Goal: Task Accomplishment & Management: Use online tool/utility

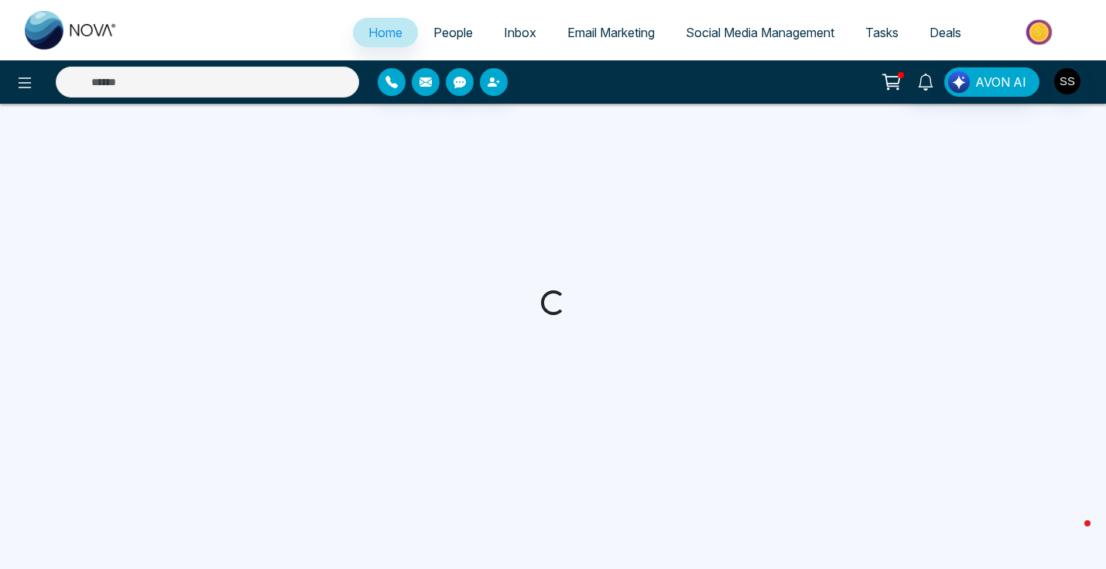
select select "*"
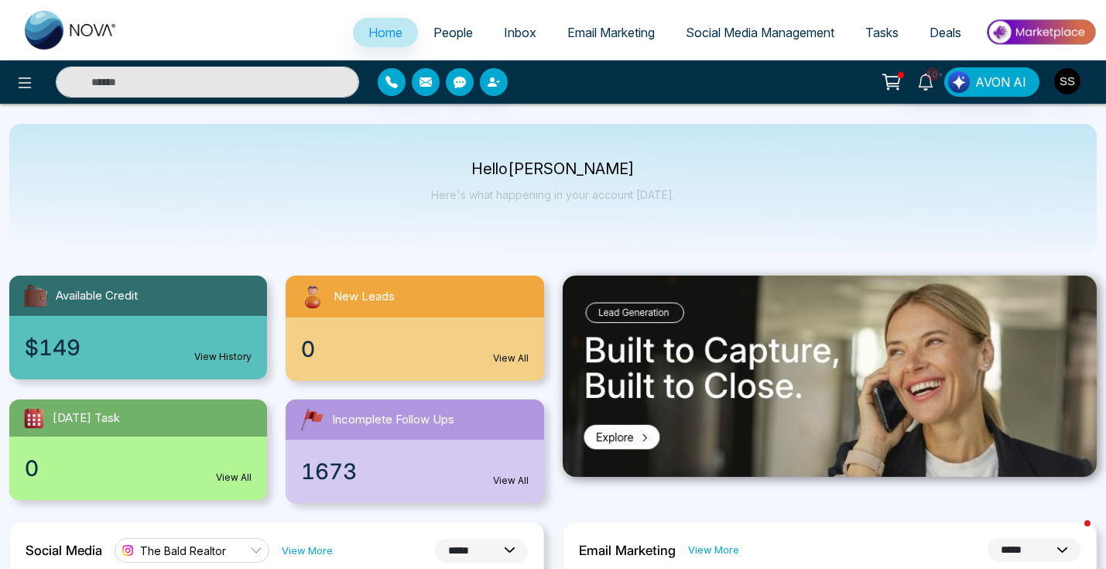
click at [812, 36] on span "Social Media Management" at bounding box center [760, 32] width 149 height 15
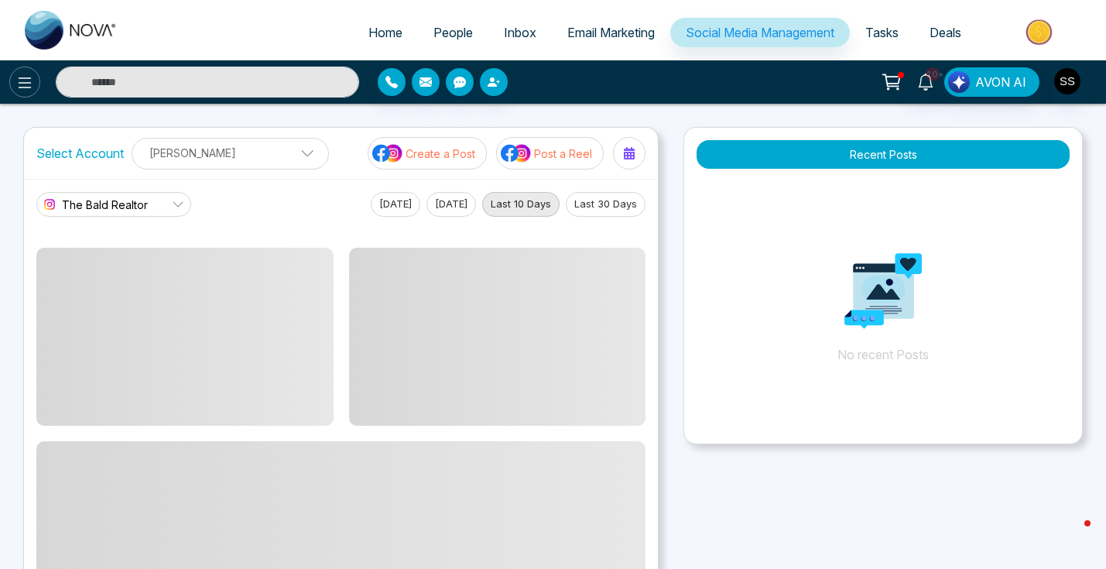
click at [20, 84] on icon at bounding box center [24, 83] width 19 height 19
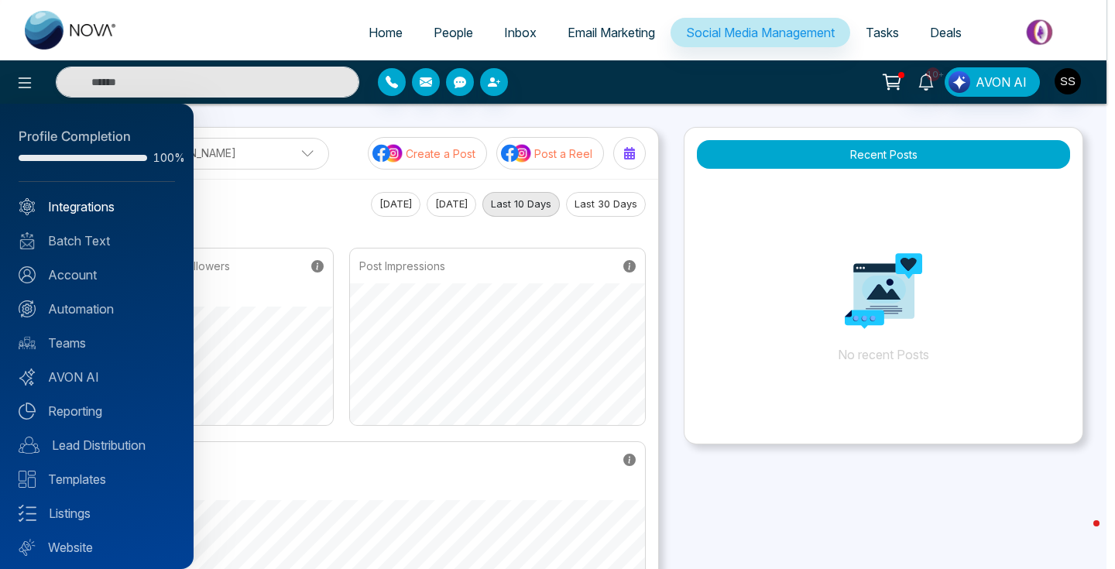
click at [74, 210] on link "Integrations" at bounding box center [97, 206] width 156 height 19
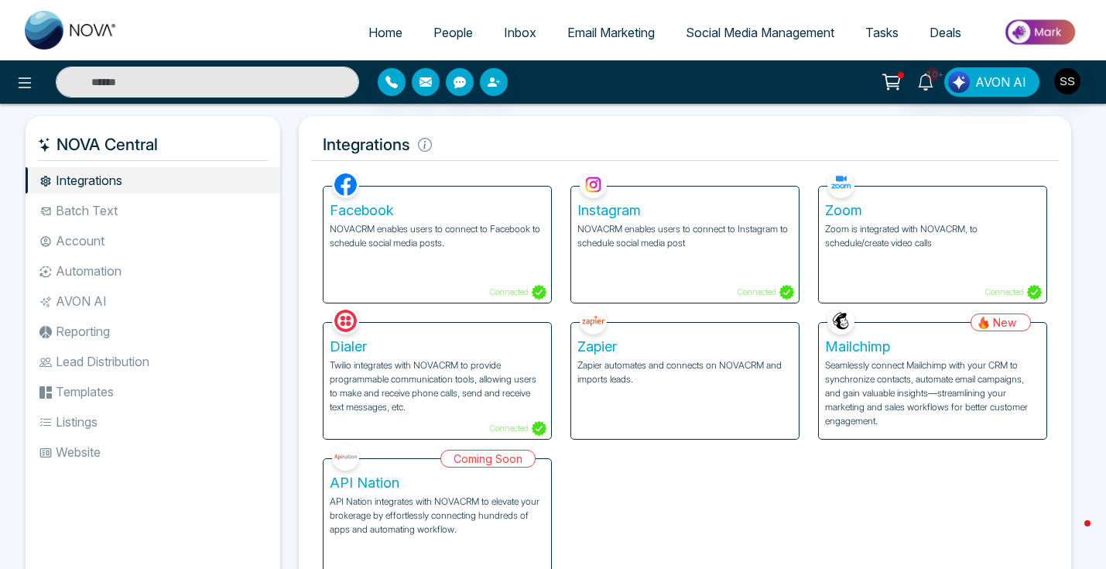
click at [98, 294] on li "AVON AI" at bounding box center [153, 301] width 255 height 26
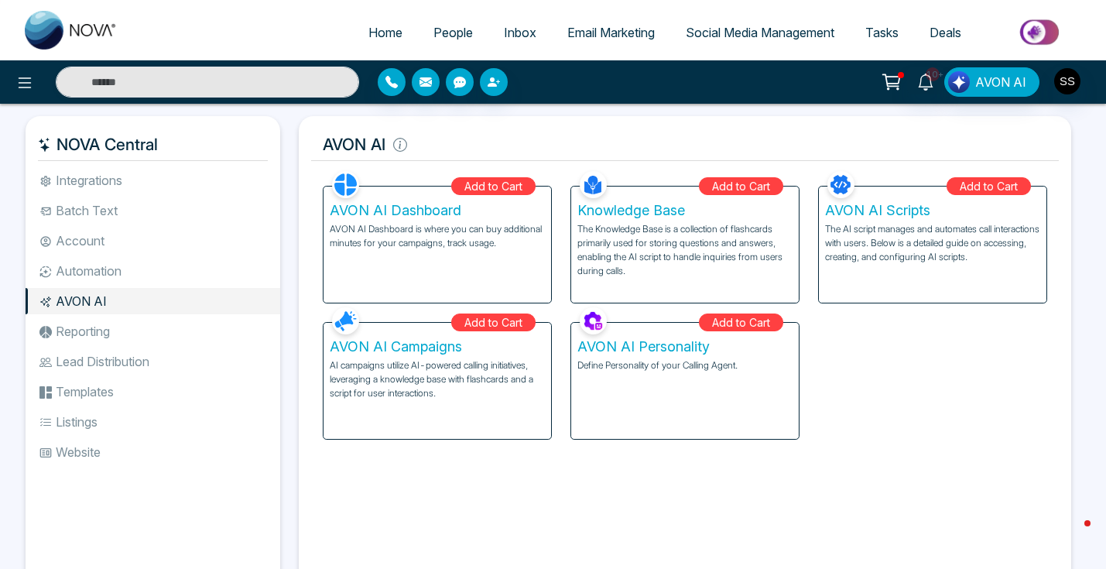
click at [172, 273] on li "Automation" at bounding box center [153, 271] width 255 height 26
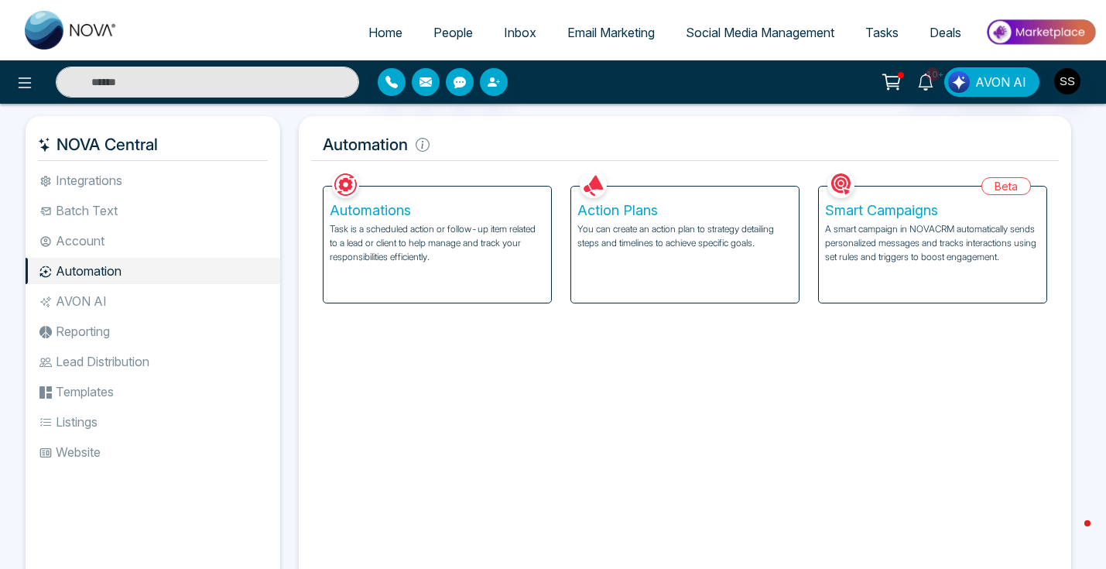
click at [870, 209] on h5 "Smart Campaigns" at bounding box center [932, 210] width 215 height 17
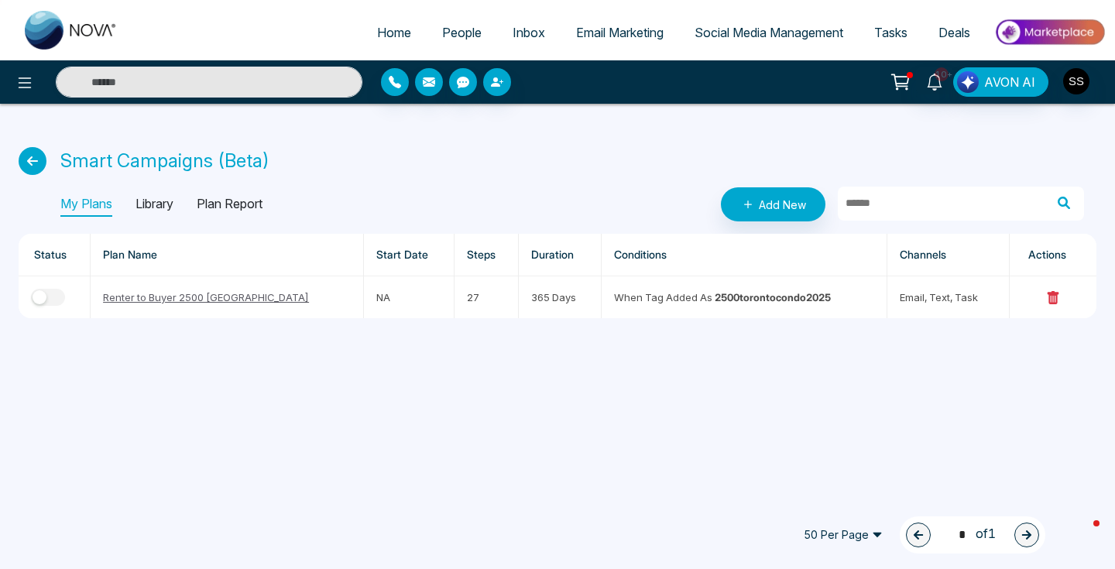
click at [152, 214] on p "Library" at bounding box center [154, 204] width 38 height 25
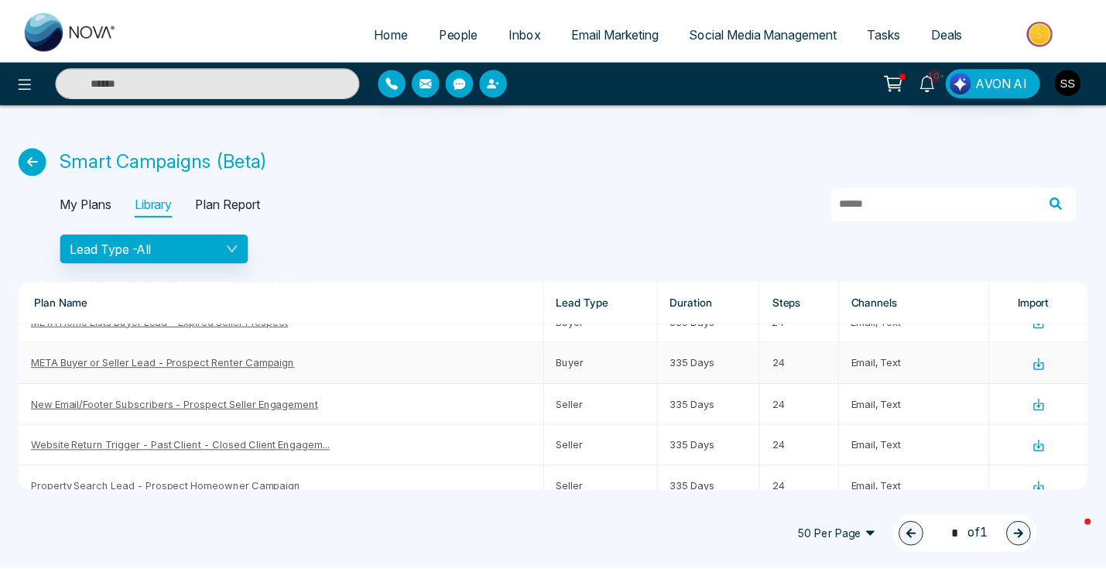
scroll to position [802, 0]
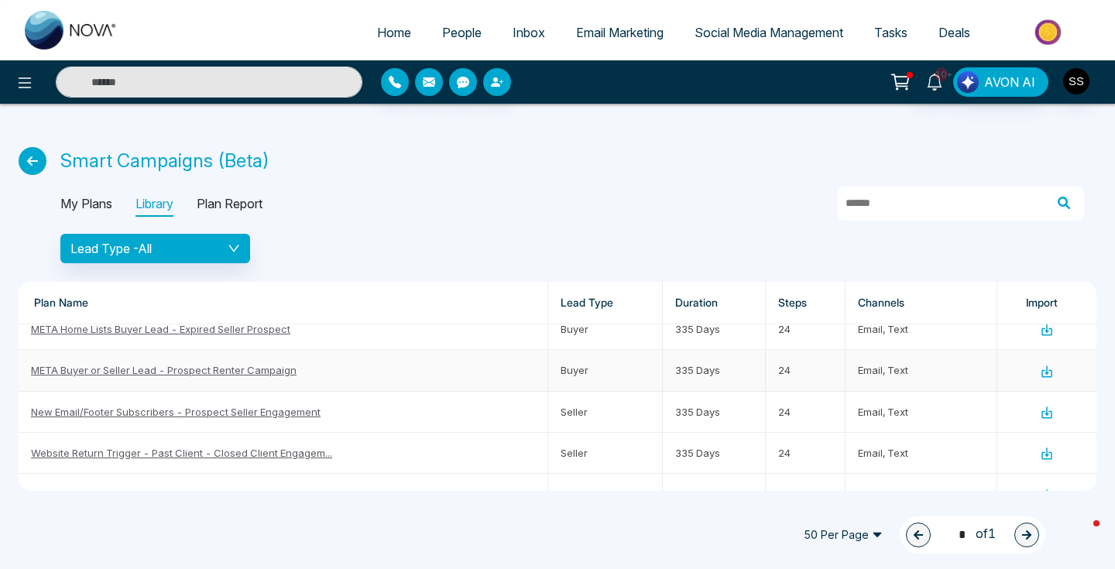
click at [248, 376] on td "META Buyer or Seller Lead - Prospect Renter Campaign" at bounding box center [284, 370] width 530 height 41
click at [256, 364] on link "META Buyer or Seller Lead - Prospect Renter Campaign" at bounding box center [164, 370] width 266 height 12
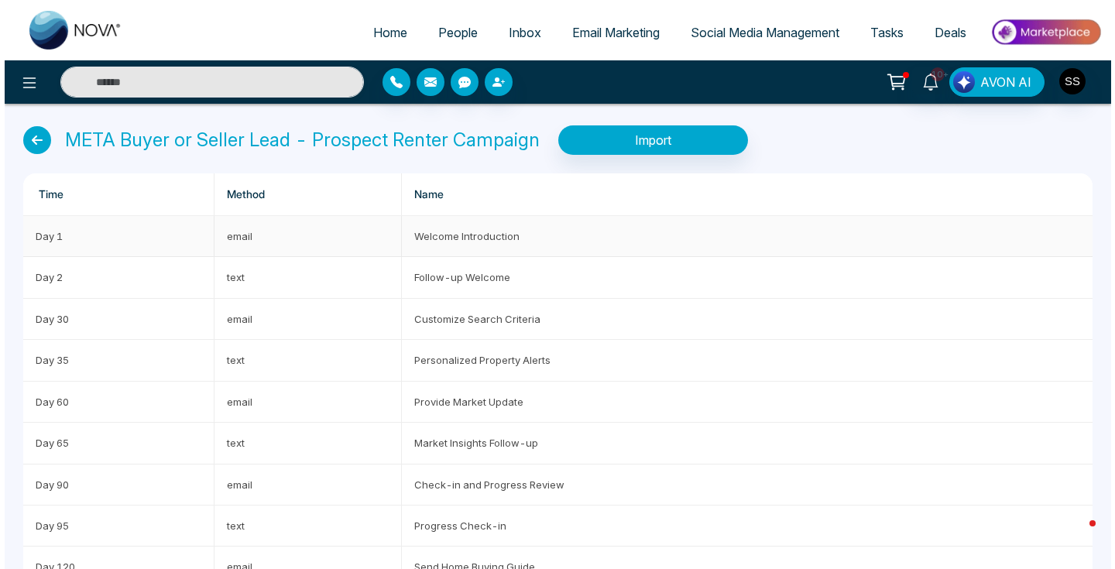
scroll to position [34, 0]
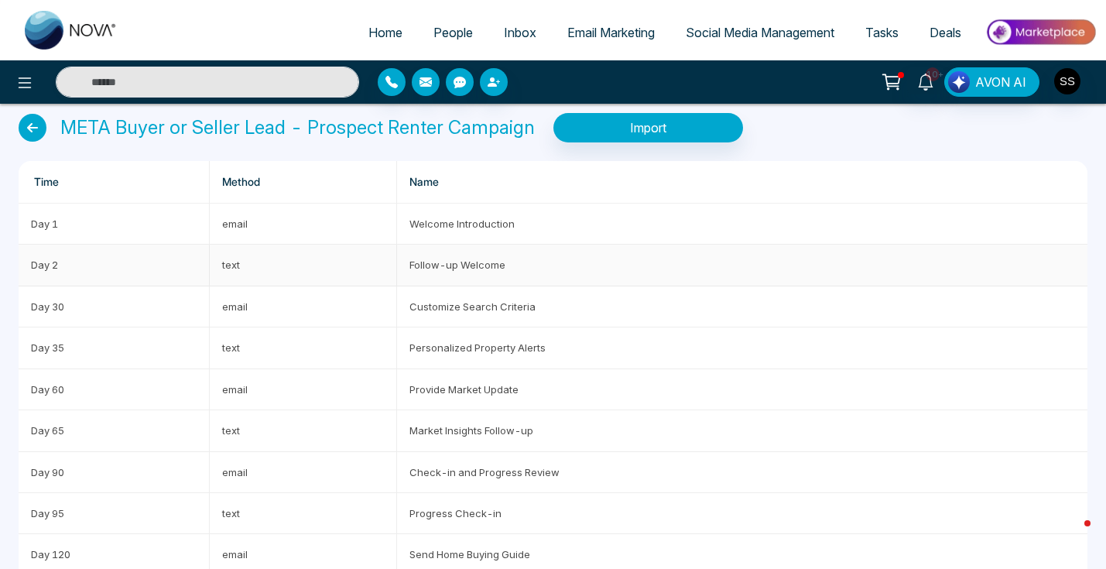
click at [525, 258] on td "Follow-up Welcome" at bounding box center [742, 265] width 691 height 41
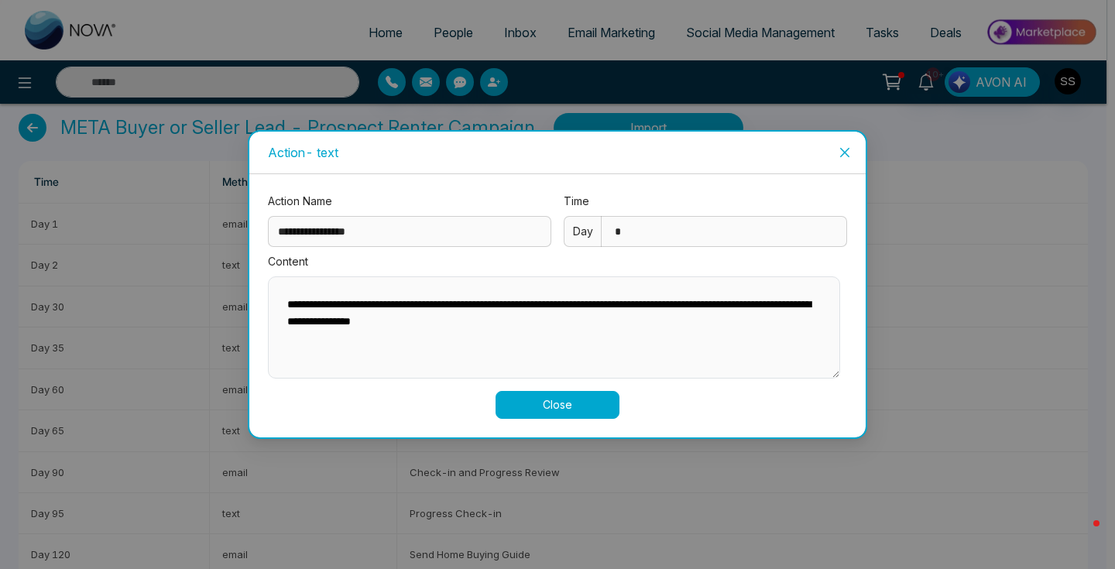
click at [849, 153] on icon "close" at bounding box center [845, 152] width 12 height 12
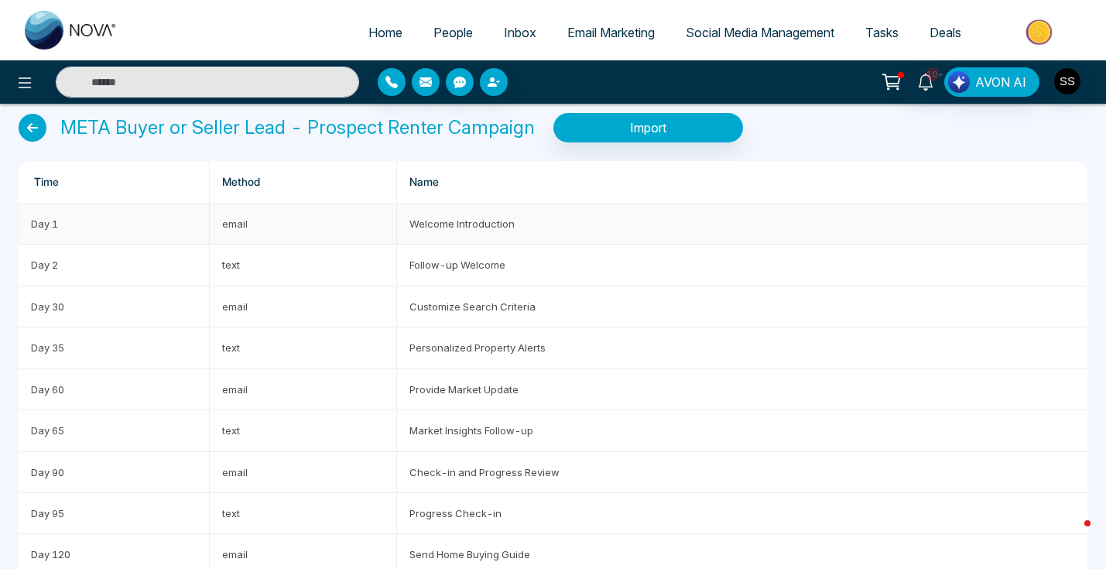
click at [532, 214] on td "Welcome Introduction" at bounding box center [742, 224] width 691 height 41
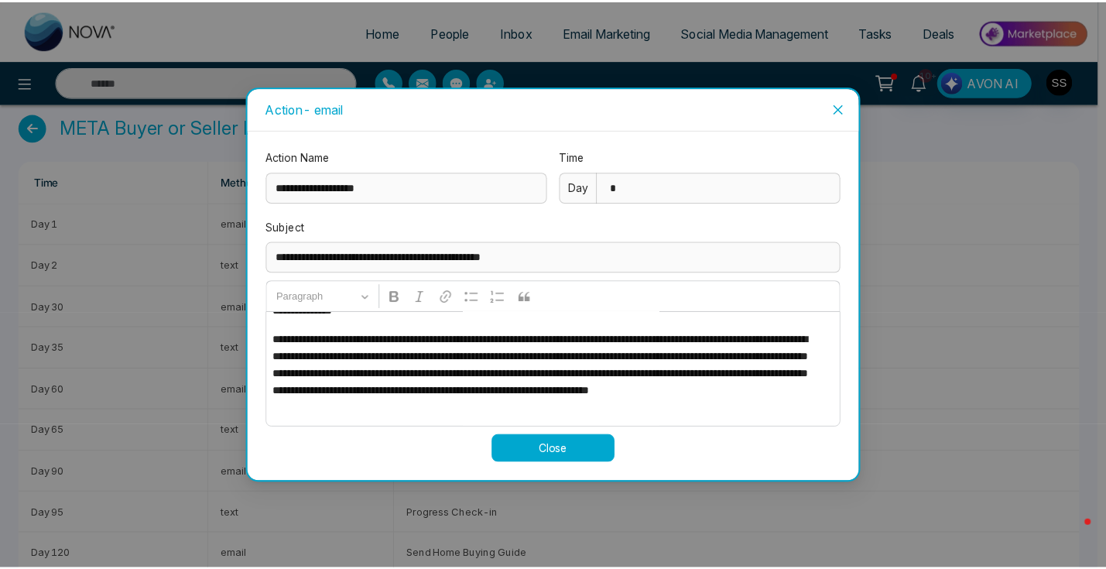
scroll to position [19, 0]
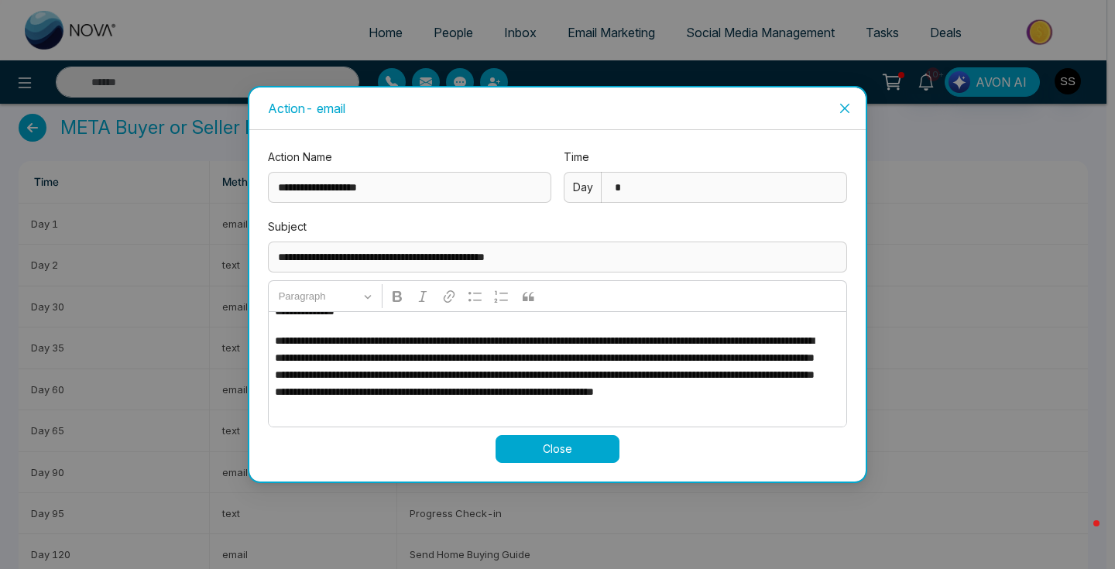
click at [848, 104] on icon "close" at bounding box center [845, 108] width 12 height 12
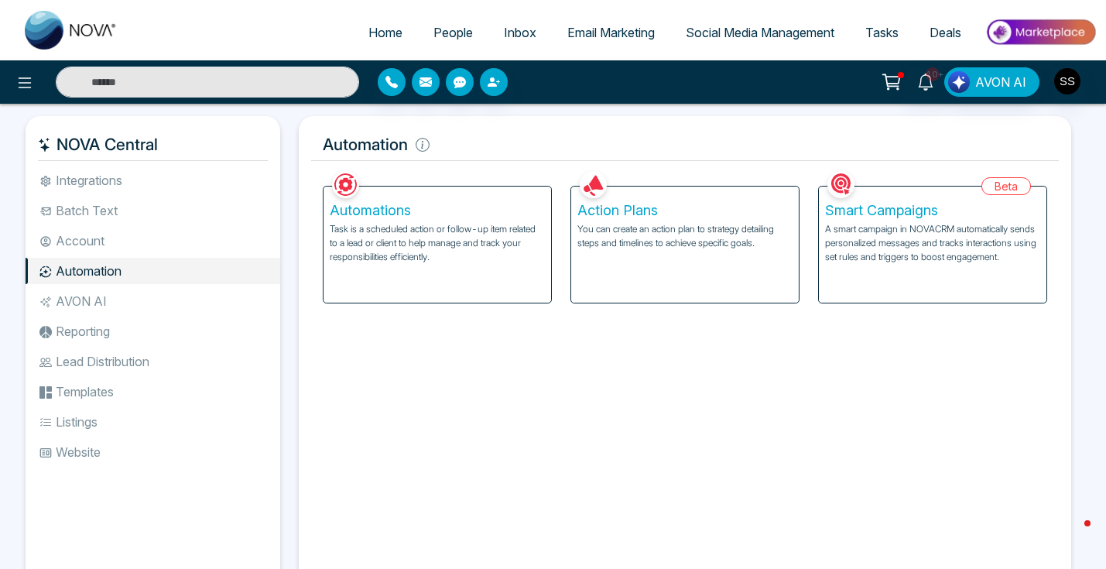
click at [859, 214] on h5 "Smart Campaigns" at bounding box center [932, 210] width 215 height 17
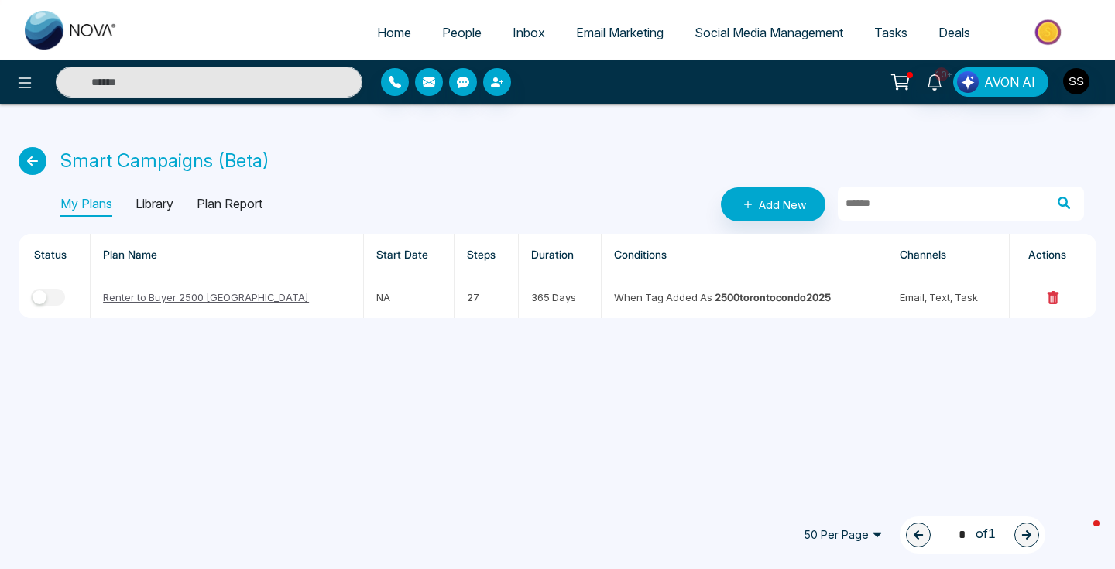
click at [153, 202] on p "Library" at bounding box center [154, 204] width 38 height 25
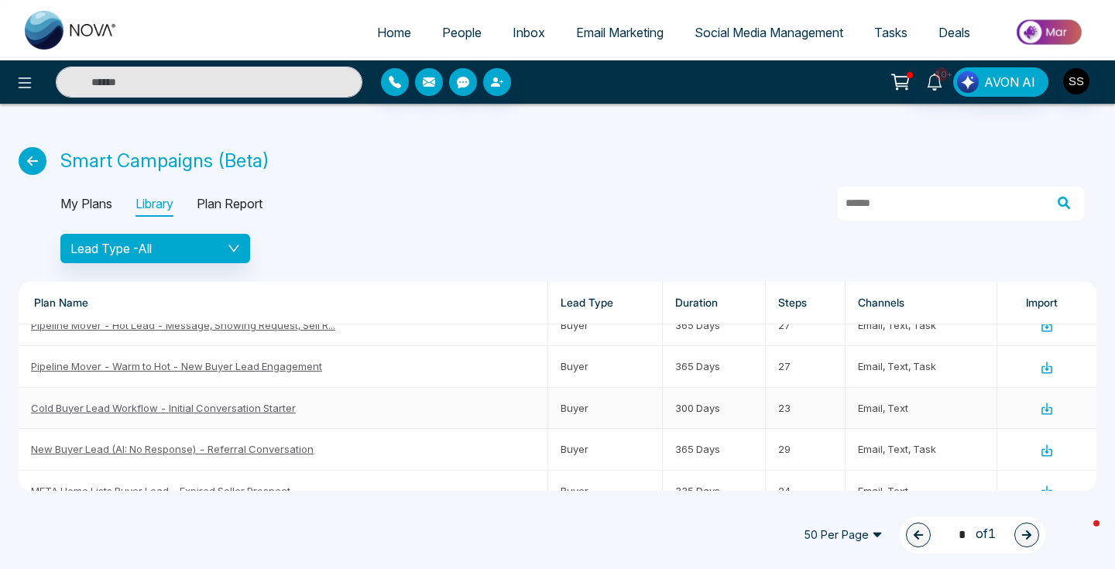
scroll to position [680, 0]
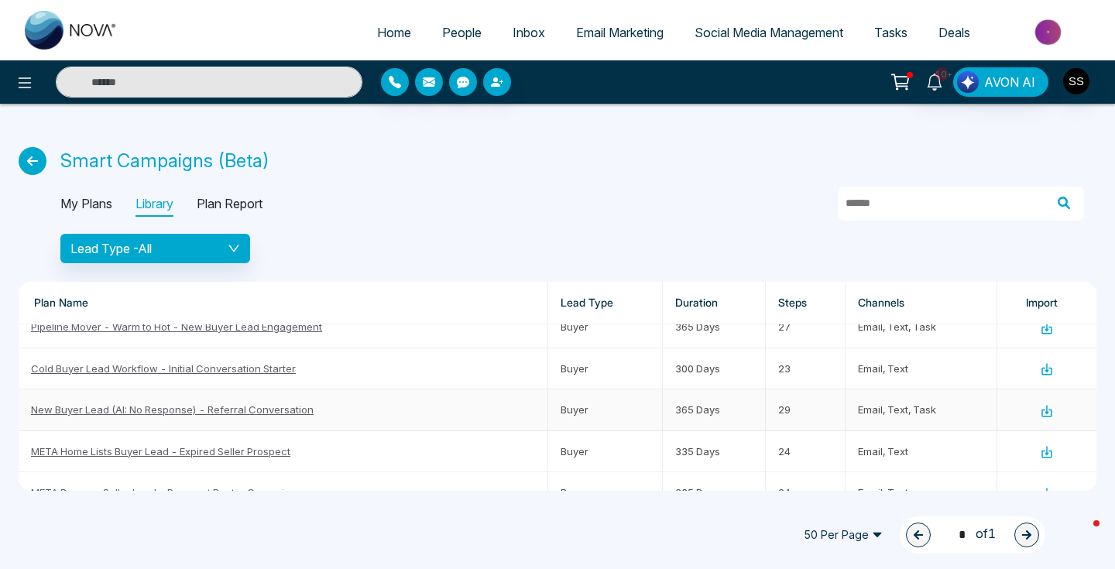
click at [286, 408] on link "New Buyer Lead (AI: No Response) - Referral Conversation" at bounding box center [172, 409] width 283 height 12
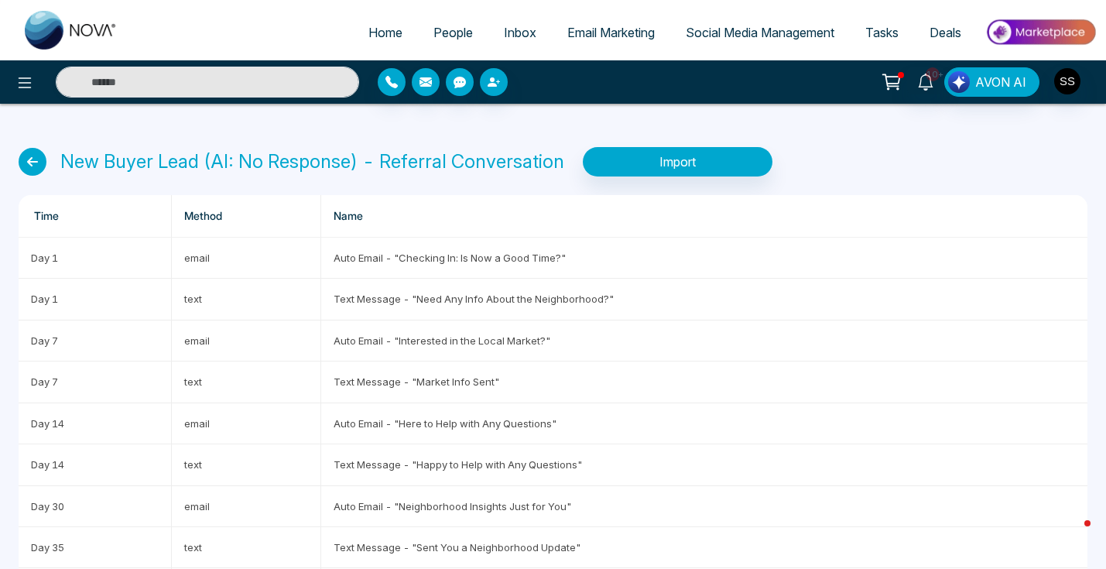
click at [585, 222] on th "Name" at bounding box center [704, 216] width 767 height 43
click at [585, 245] on td "Auto Email - "Checking In: Is Now a Good Time?"" at bounding box center [704, 258] width 767 height 41
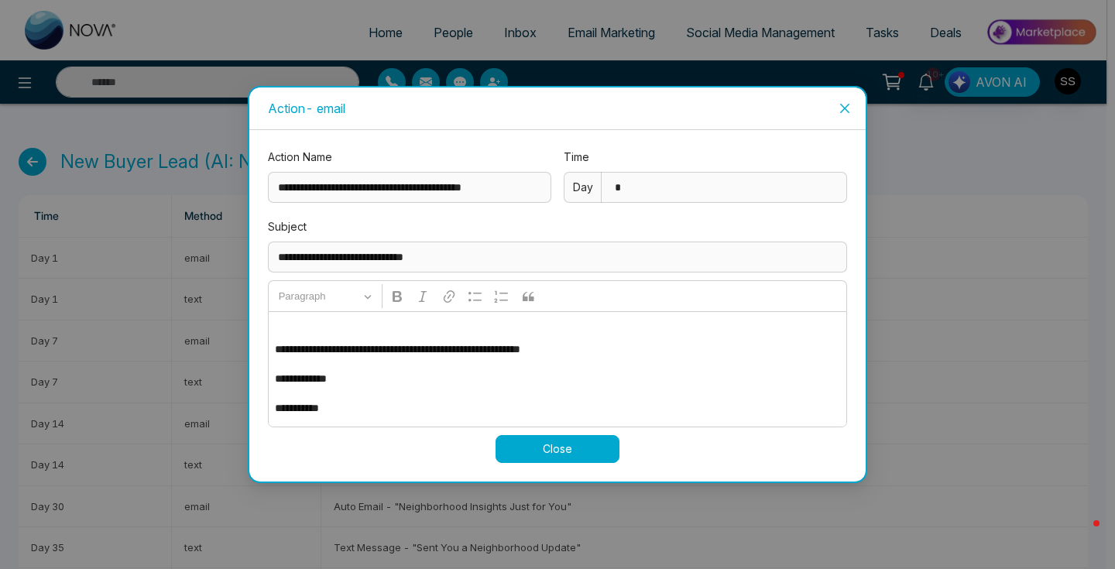
scroll to position [70, 0]
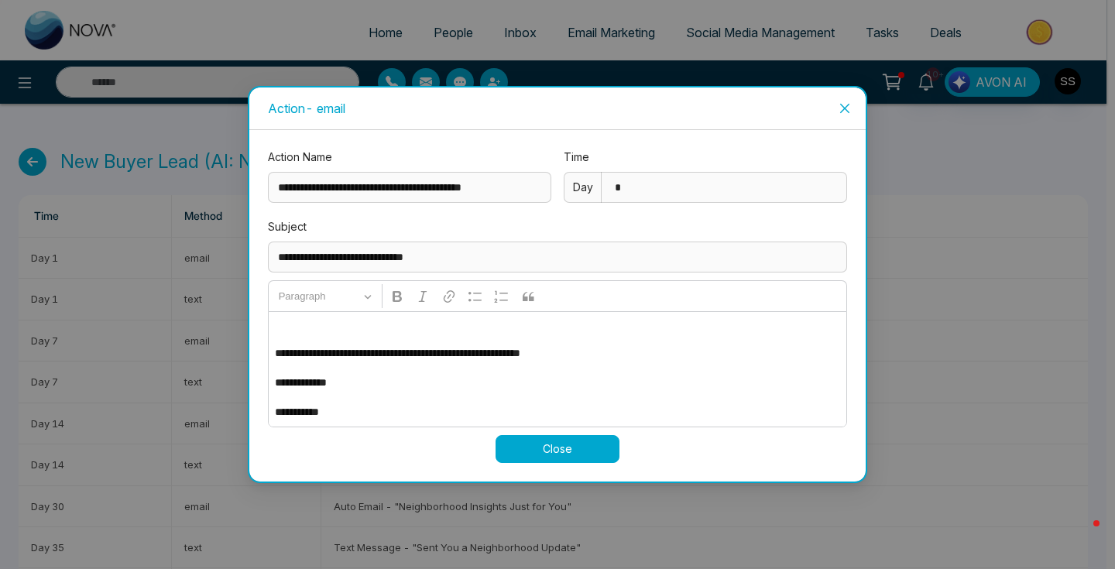
click at [845, 108] on icon "close" at bounding box center [844, 108] width 9 height 9
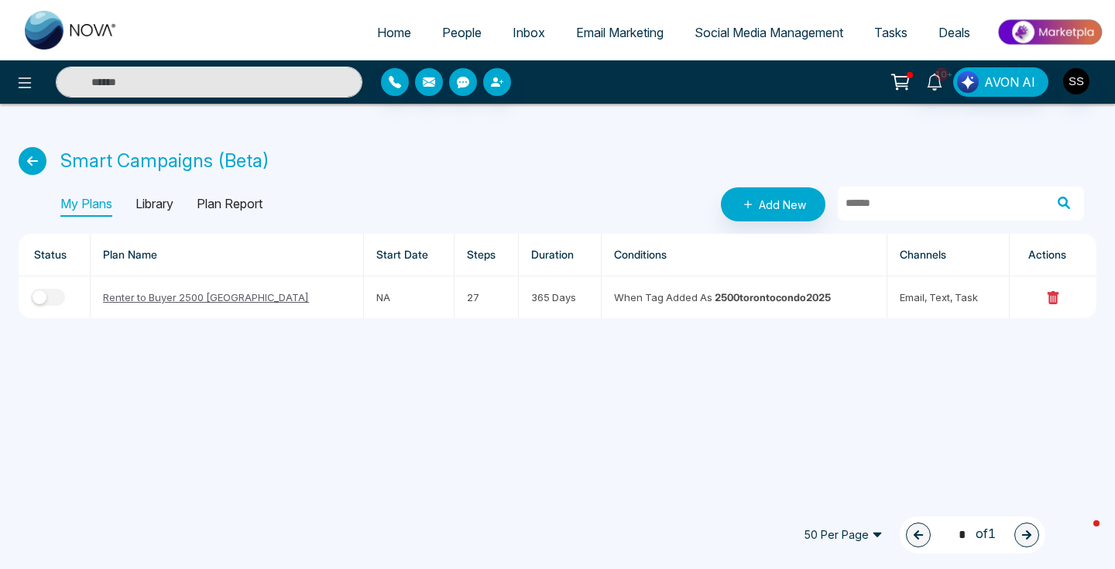
click at [164, 201] on p "Library" at bounding box center [154, 204] width 38 height 25
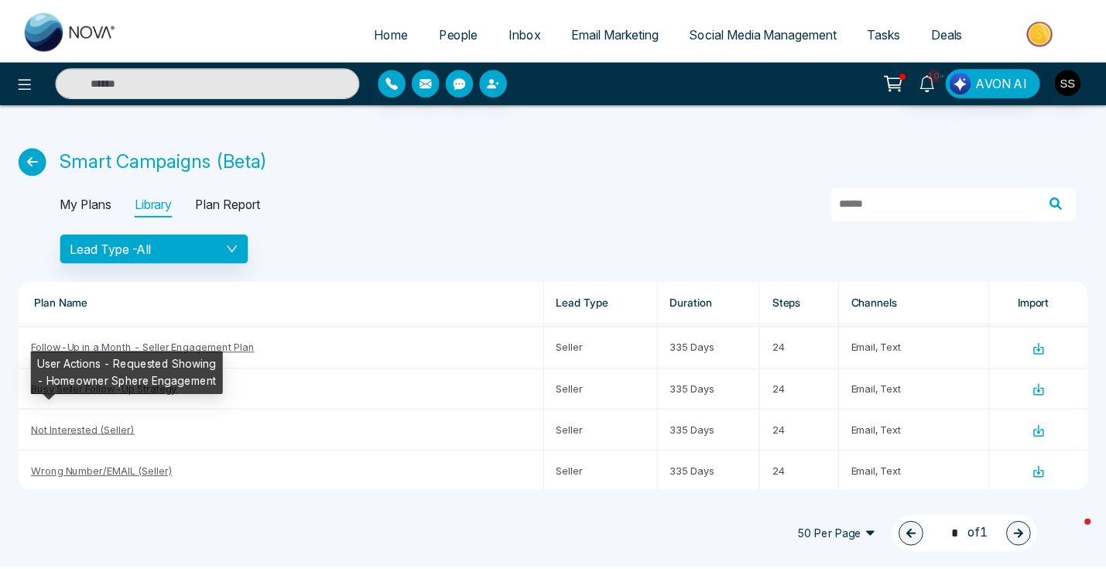
scroll to position [1116, 0]
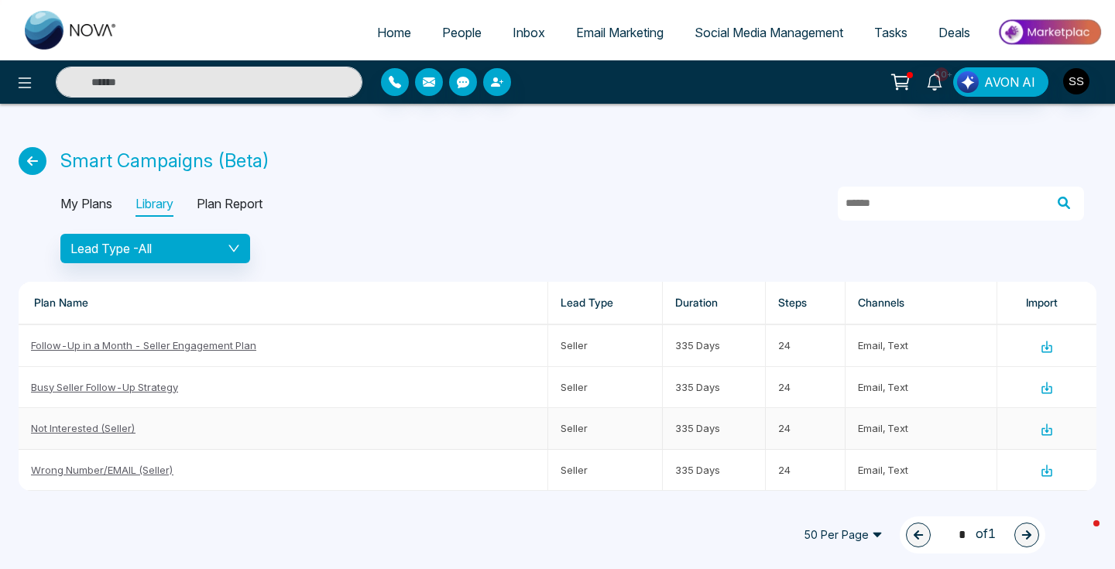
click at [201, 428] on td "Not Interested (Seller)" at bounding box center [284, 428] width 530 height 41
click at [81, 418] on td "Not Interested (Seller)" at bounding box center [284, 428] width 530 height 41
click at [98, 429] on link "Not Interested (Seller)" at bounding box center [83, 428] width 105 height 12
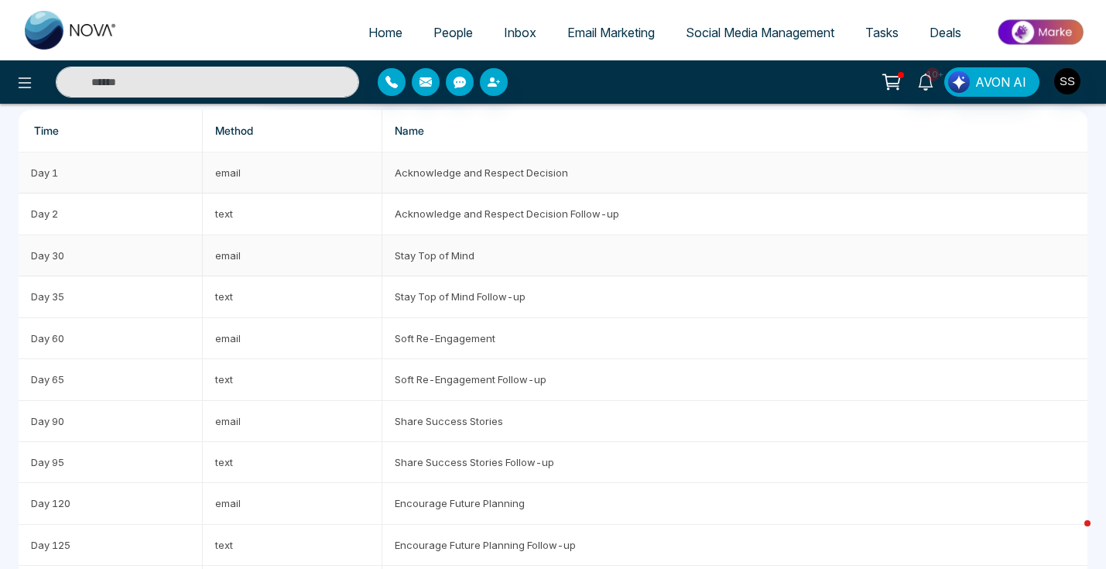
scroll to position [87, 0]
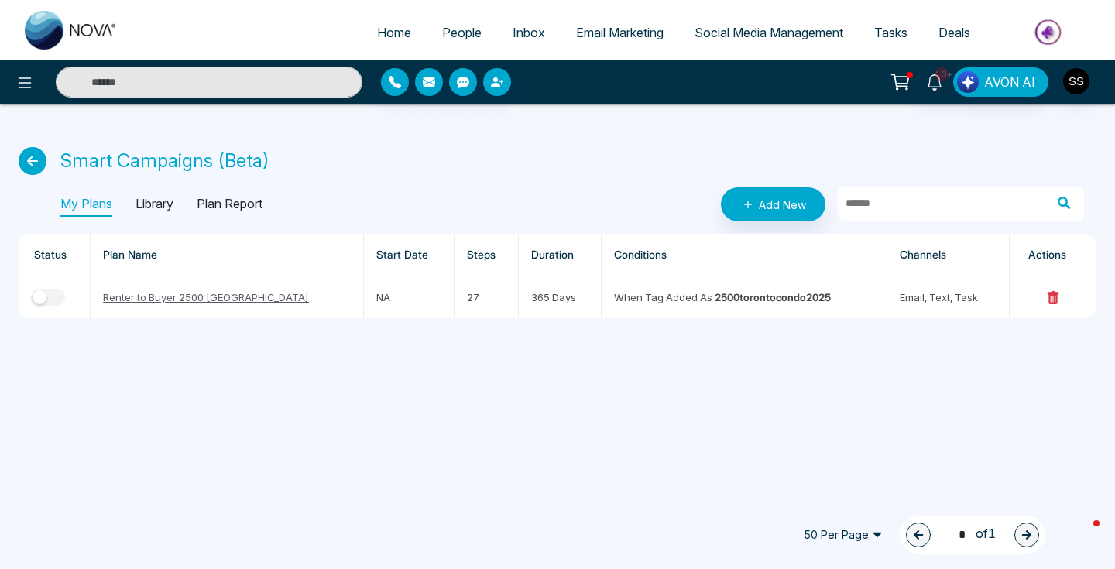
click at [168, 208] on p "Library" at bounding box center [154, 204] width 38 height 25
